Goal: Find specific page/section: Find specific page/section

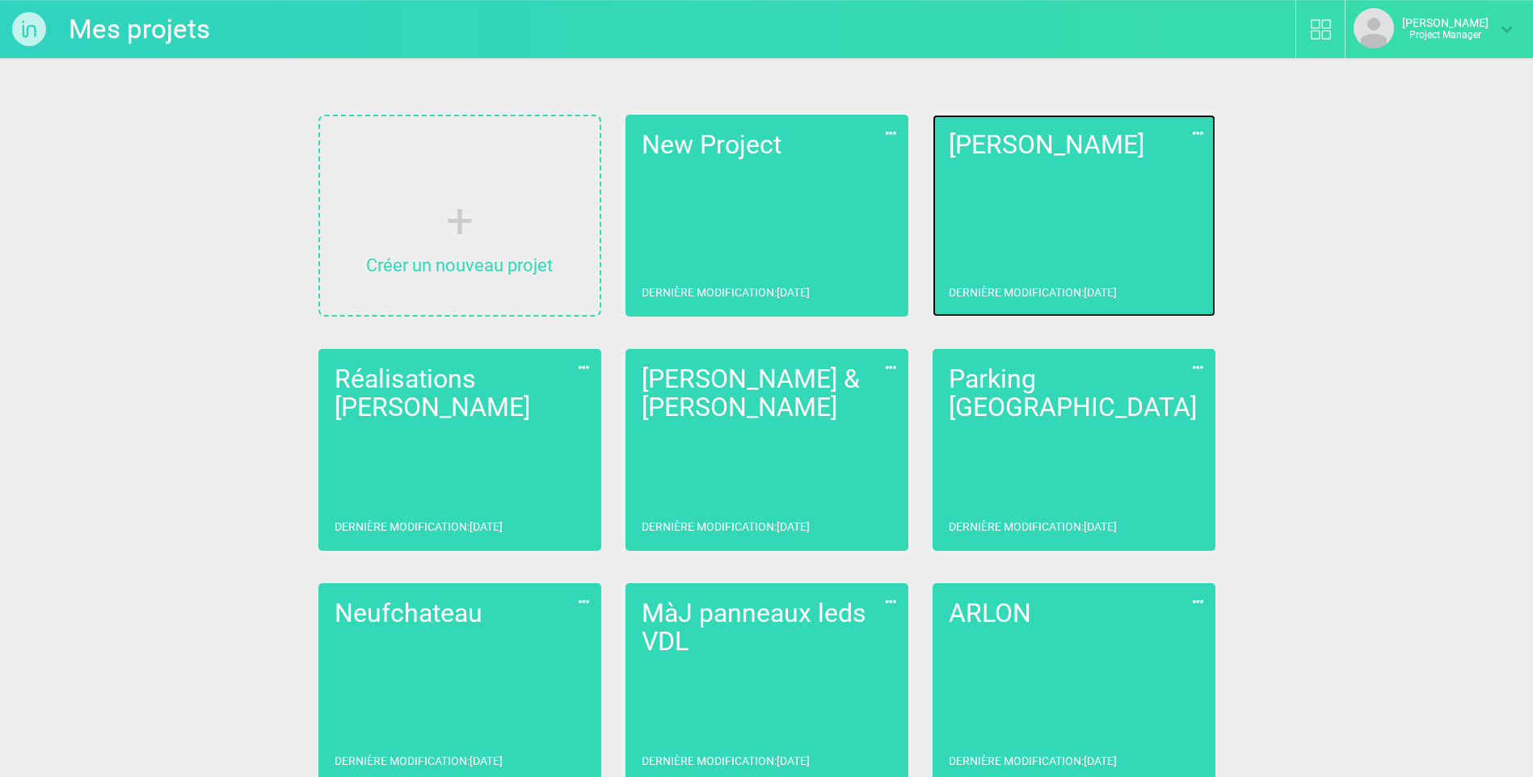
click at [1084, 210] on link "[PERSON_NAME] Dernière modification : [DATE]" at bounding box center [1073, 216] width 283 height 202
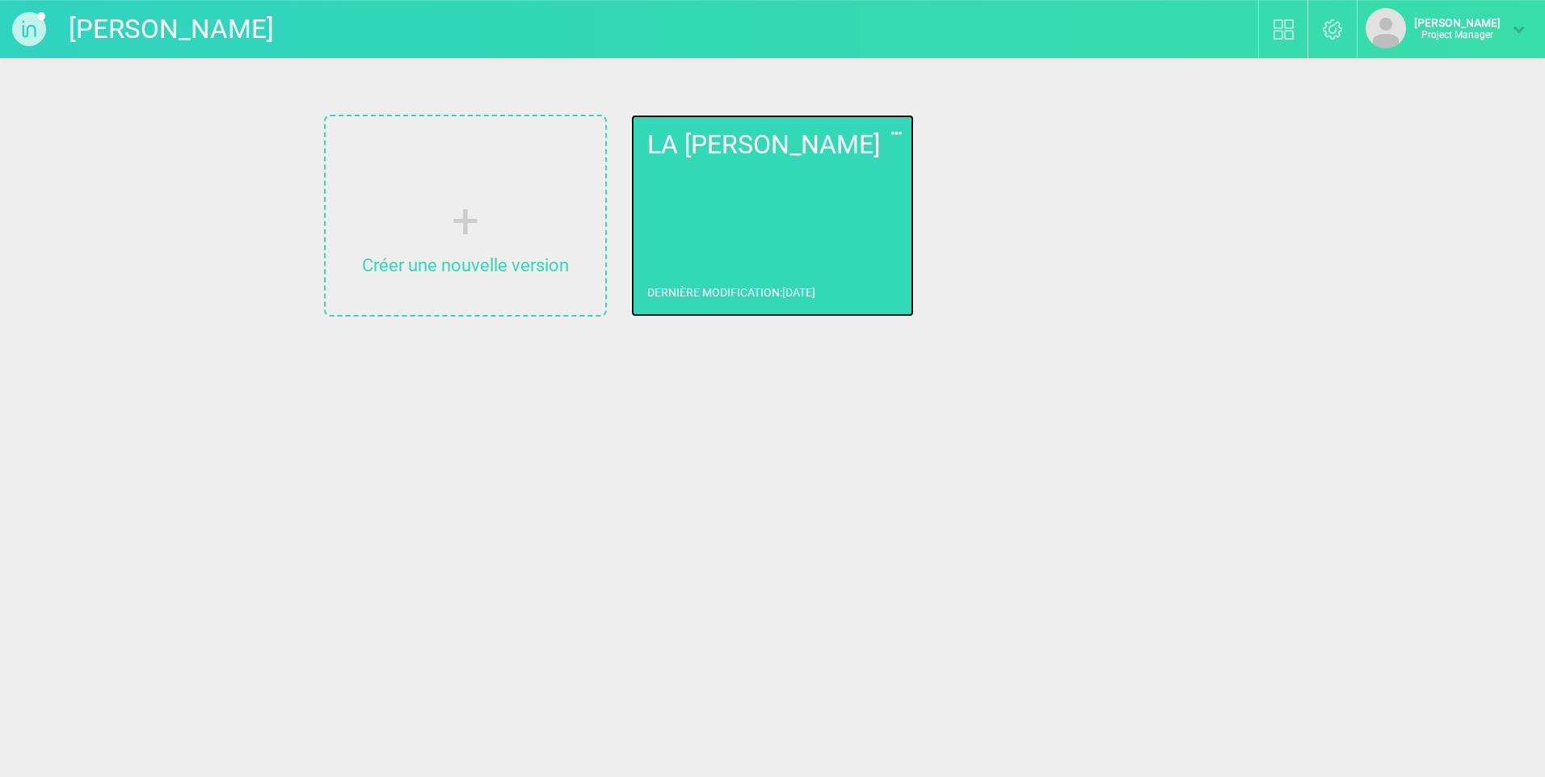
click at [757, 163] on link "LA [PERSON_NAME] Dernière modification : [DATE]" at bounding box center [772, 216] width 283 height 202
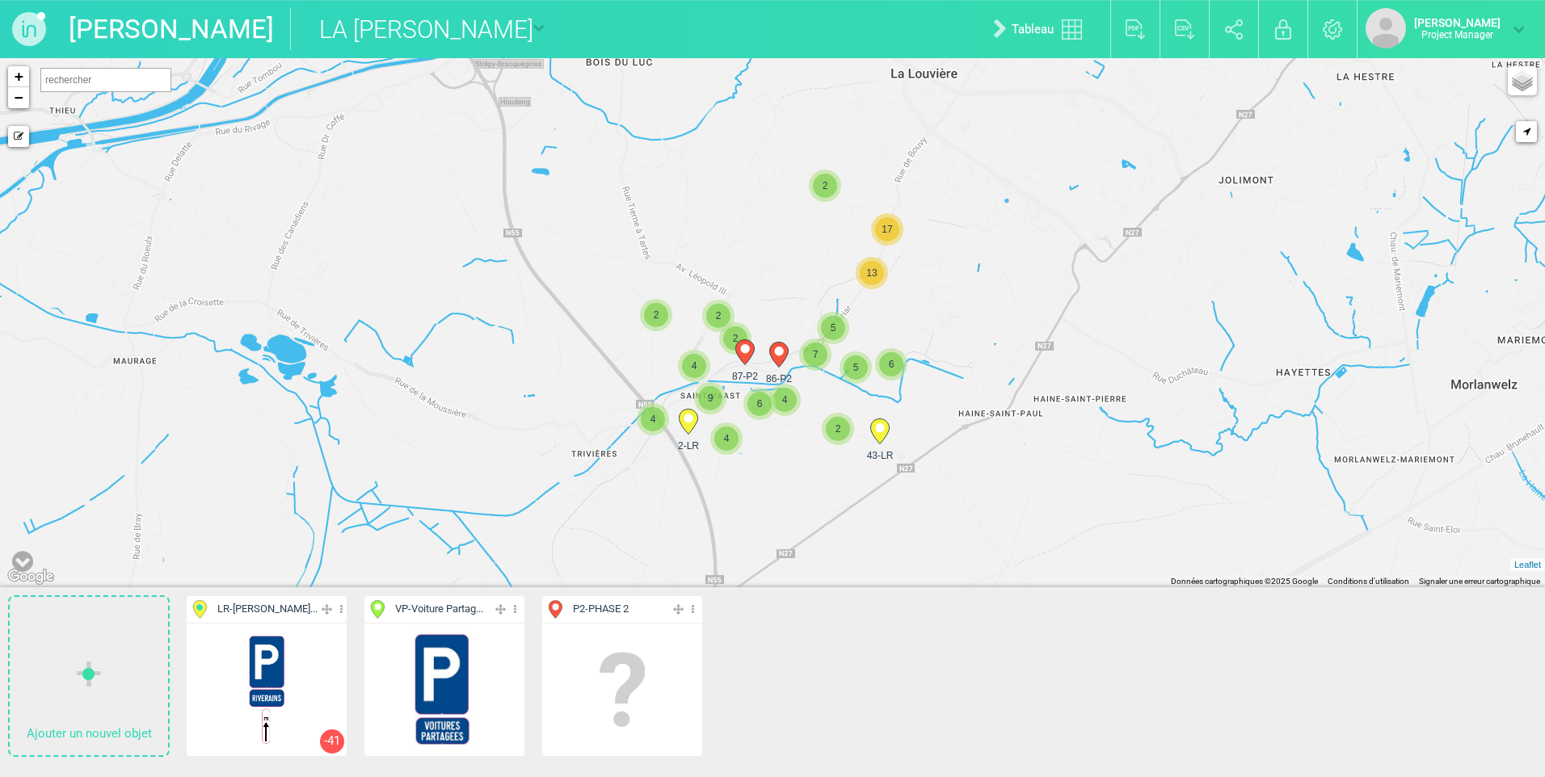
click at [650, 673] on img at bounding box center [622, 690] width 120 height 120
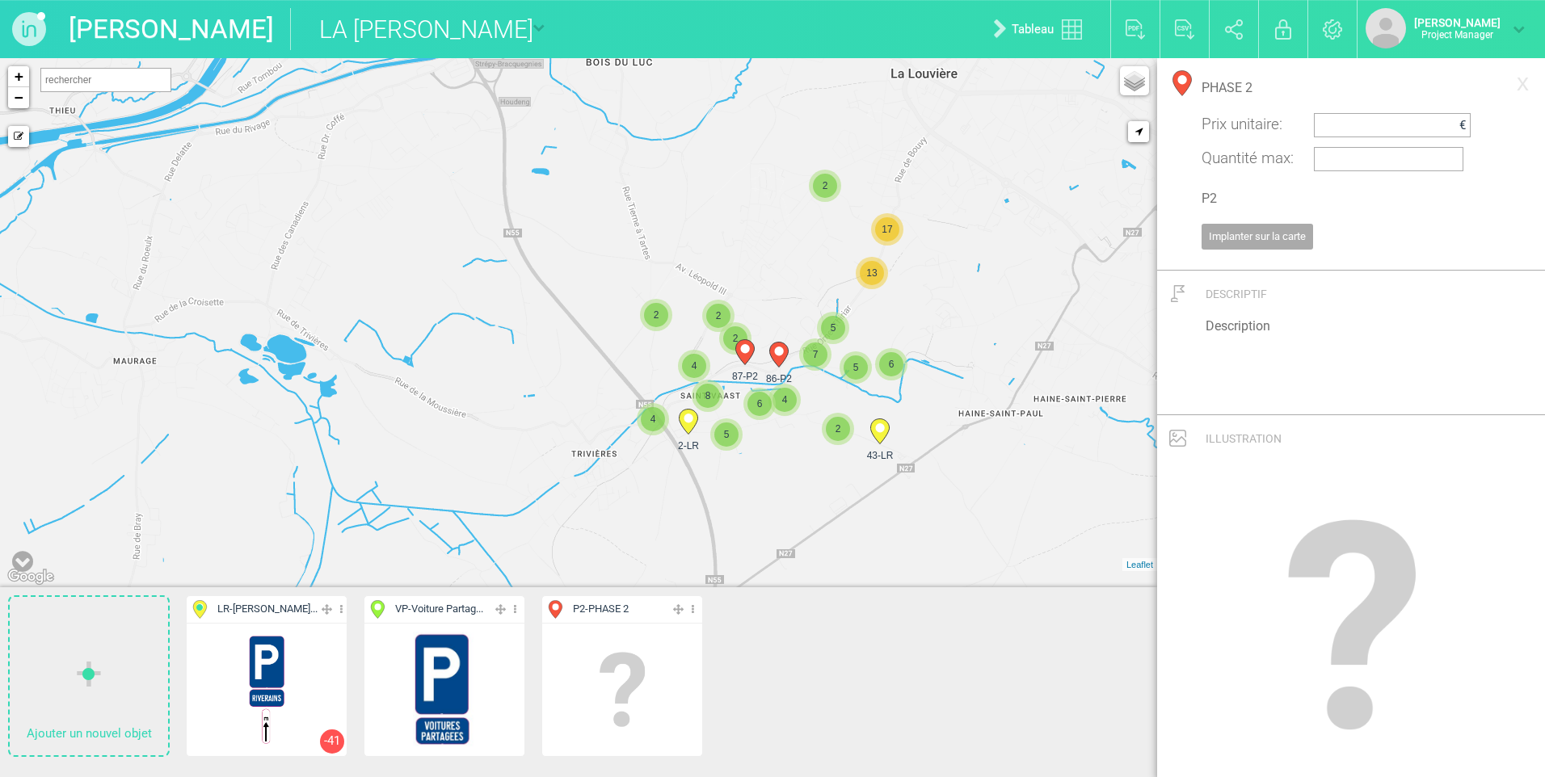
click at [696, 605] on icon at bounding box center [693, 609] width 11 height 19
click at [610, 693] on li "Aff. uniquement" at bounding box center [622, 691] width 160 height 25
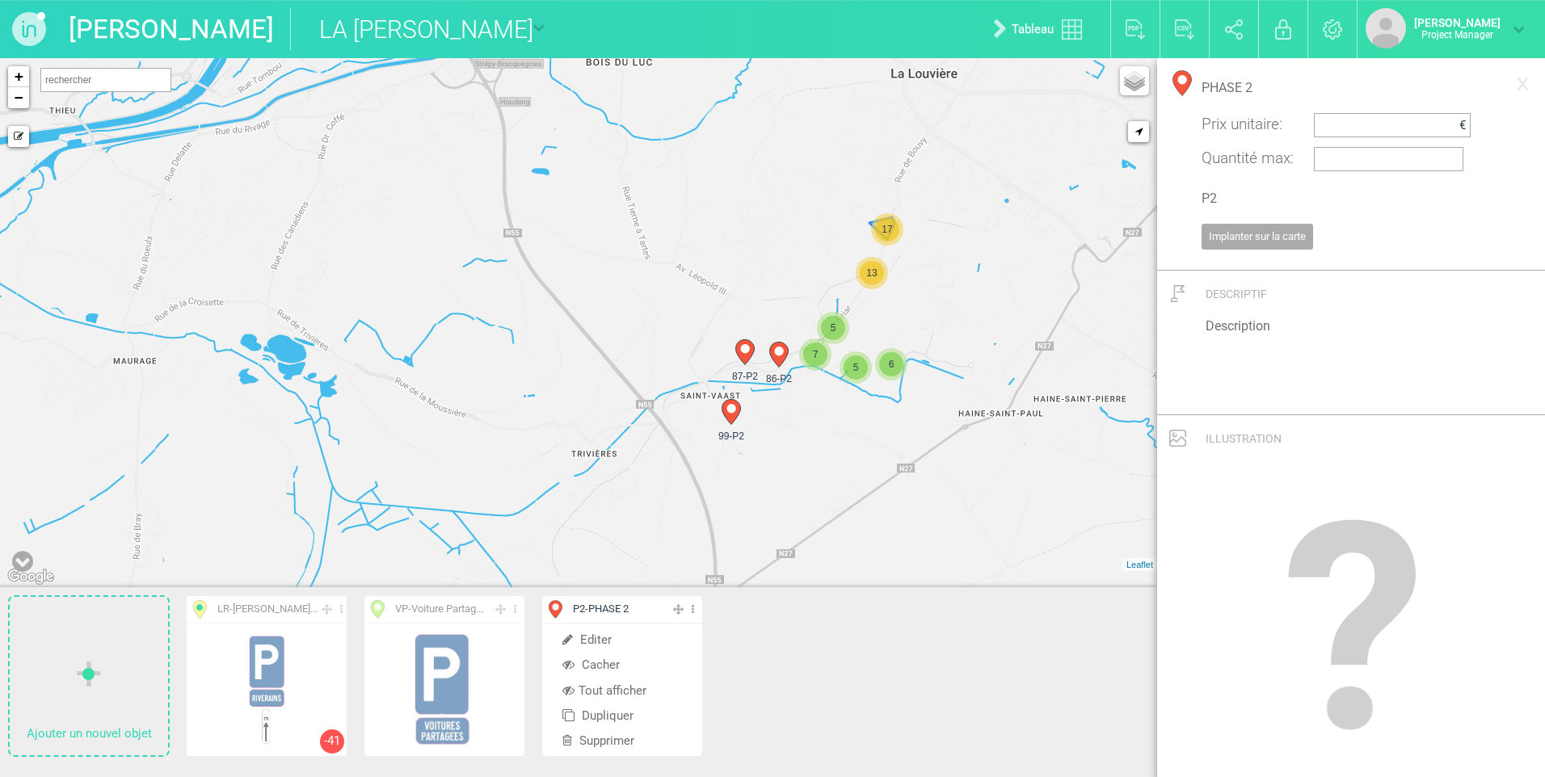
click at [893, 225] on span "17" at bounding box center [887, 229] width 24 height 24
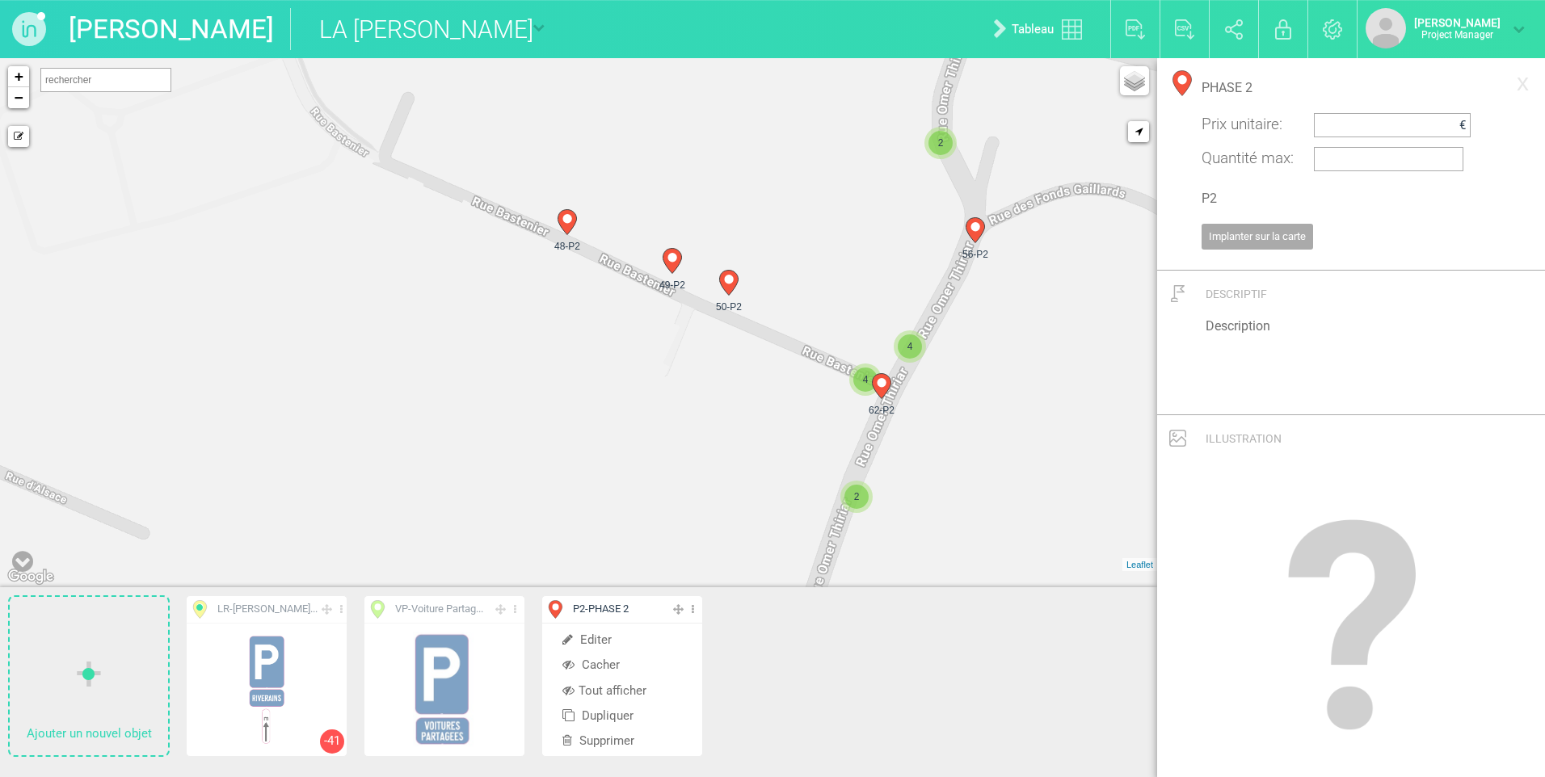
click at [940, 137] on span "2" at bounding box center [940, 143] width 24 height 24
